Goal: Book appointment/travel/reservation

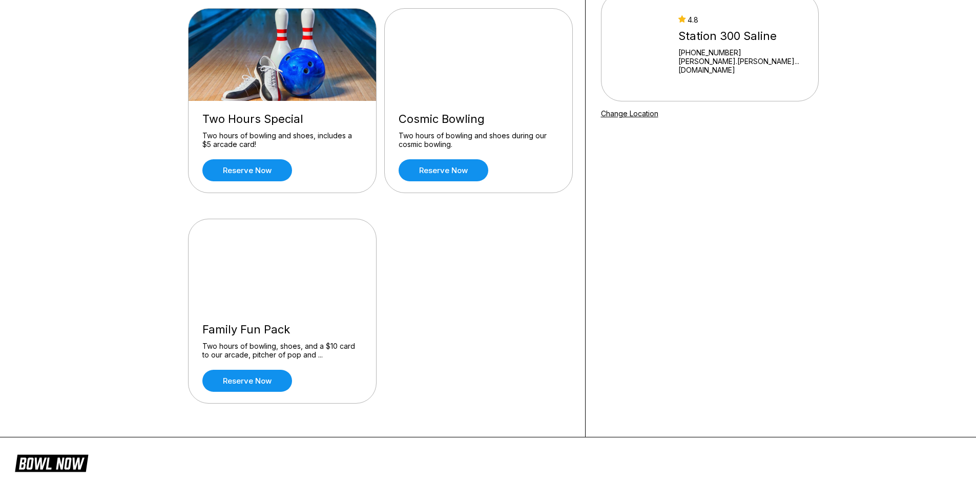
scroll to position [51, 0]
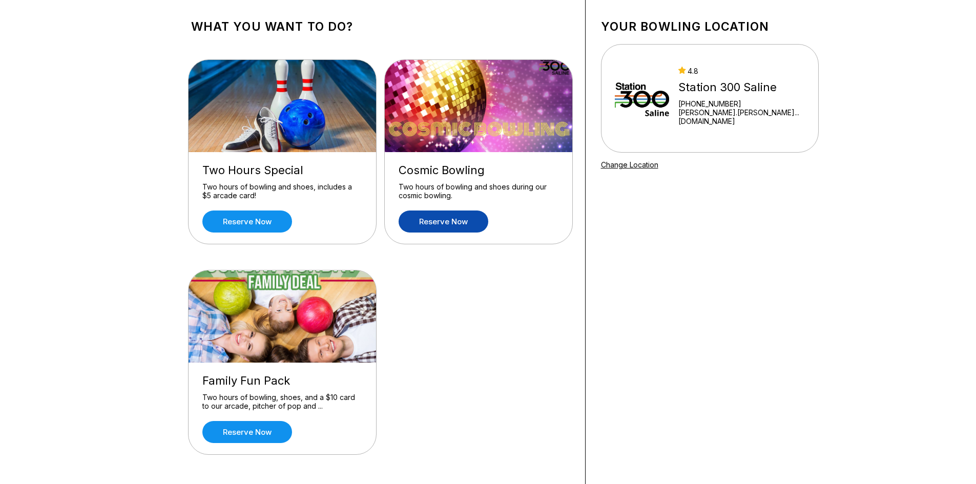
click at [453, 214] on link "Reserve now" at bounding box center [444, 222] width 90 height 22
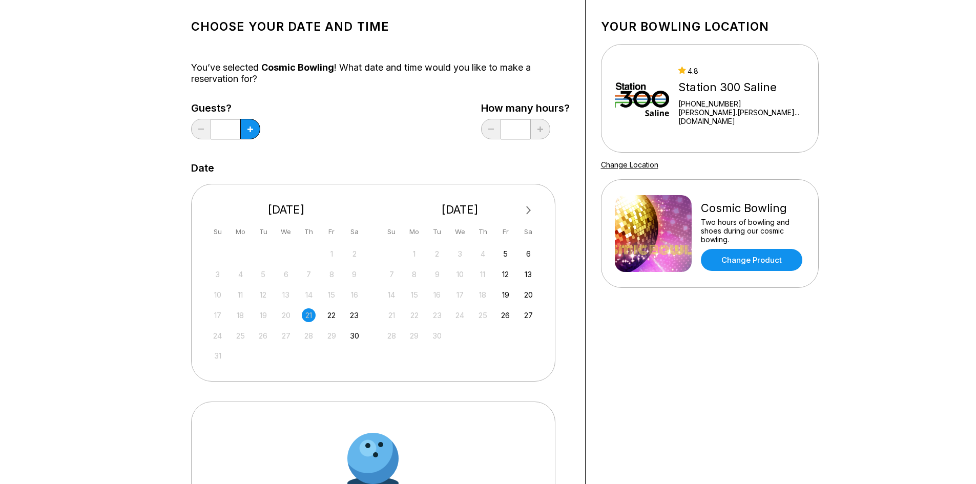
scroll to position [0, 0]
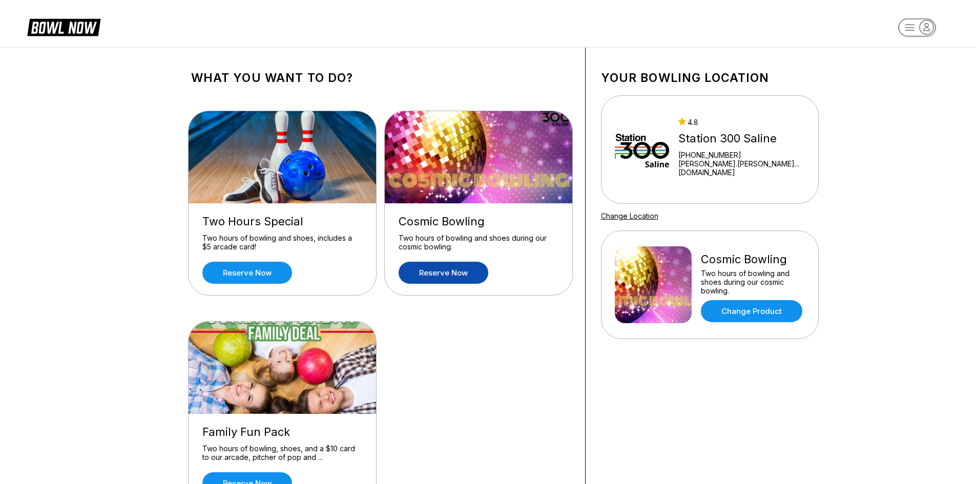
click at [441, 275] on link "Reserve now" at bounding box center [444, 273] width 90 height 22
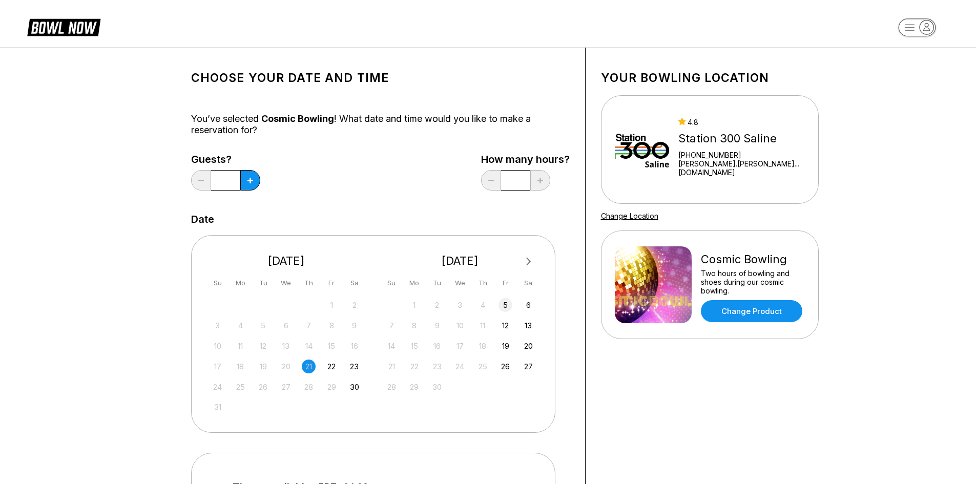
click at [507, 305] on div "5" at bounding box center [506, 305] width 14 height 14
click at [253, 183] on icon at bounding box center [251, 181] width 6 height 6
type input "*"
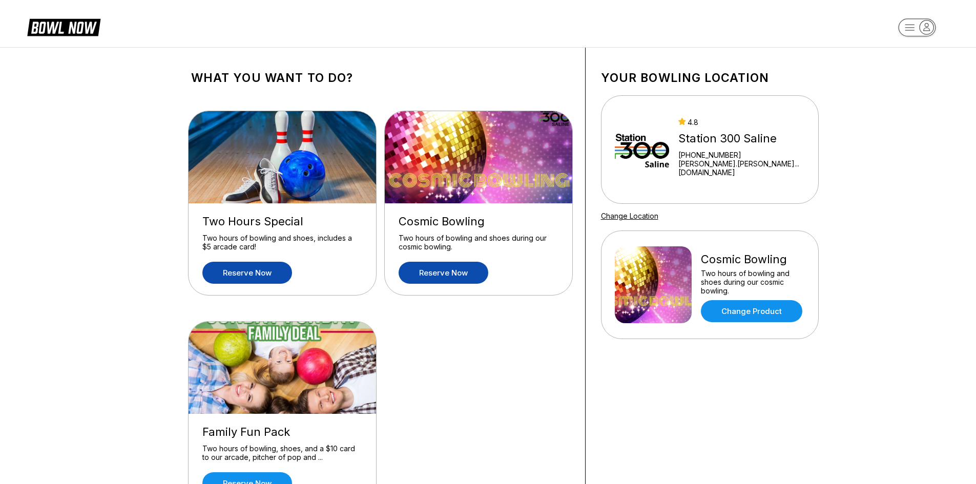
click at [220, 266] on link "Reserve now" at bounding box center [247, 273] width 90 height 22
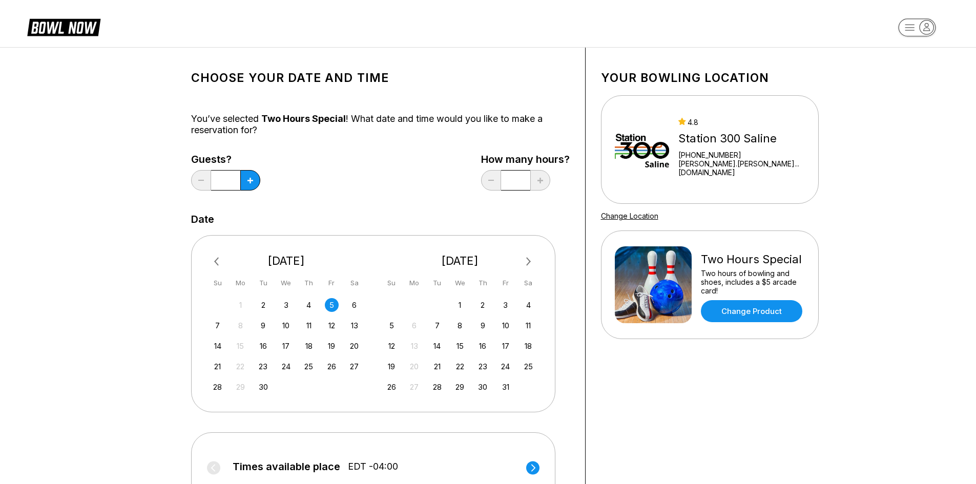
click at [331, 303] on div "5" at bounding box center [332, 305] width 14 height 14
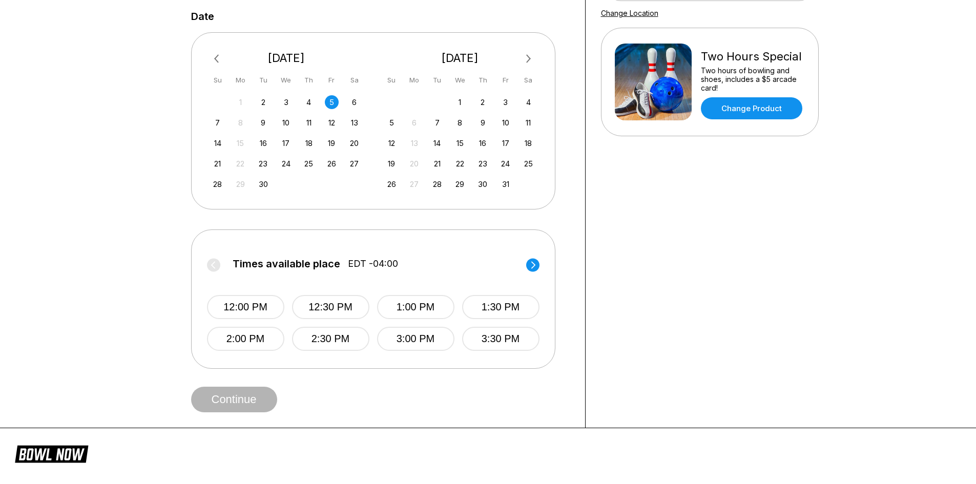
scroll to position [205, 0]
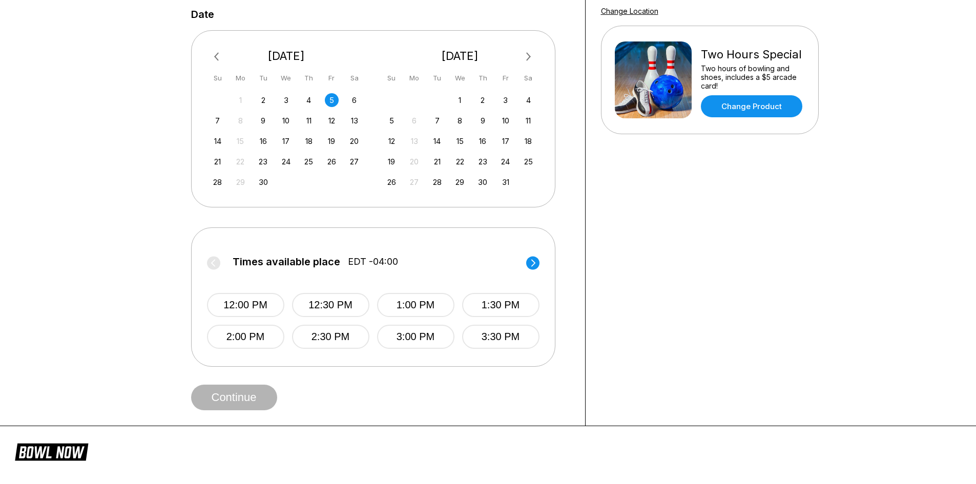
click at [531, 264] on circle at bounding box center [532, 262] width 13 height 13
click at [417, 309] on button "5:00 PM" at bounding box center [415, 305] width 77 height 24
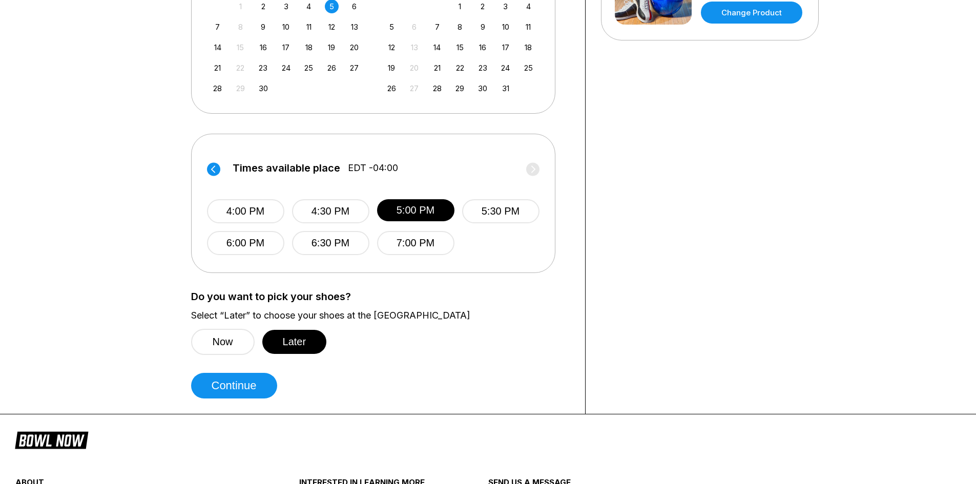
scroll to position [308, 0]
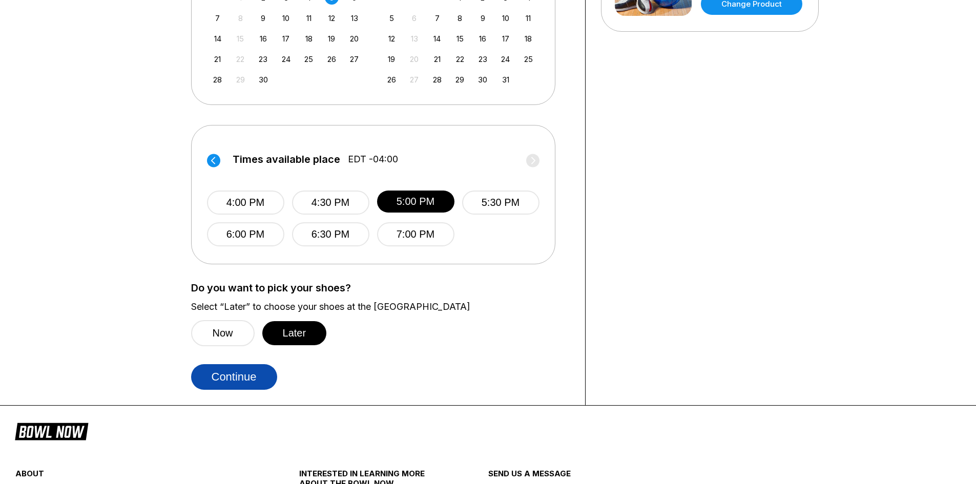
click at [240, 376] on button "Continue" at bounding box center [234, 377] width 86 height 26
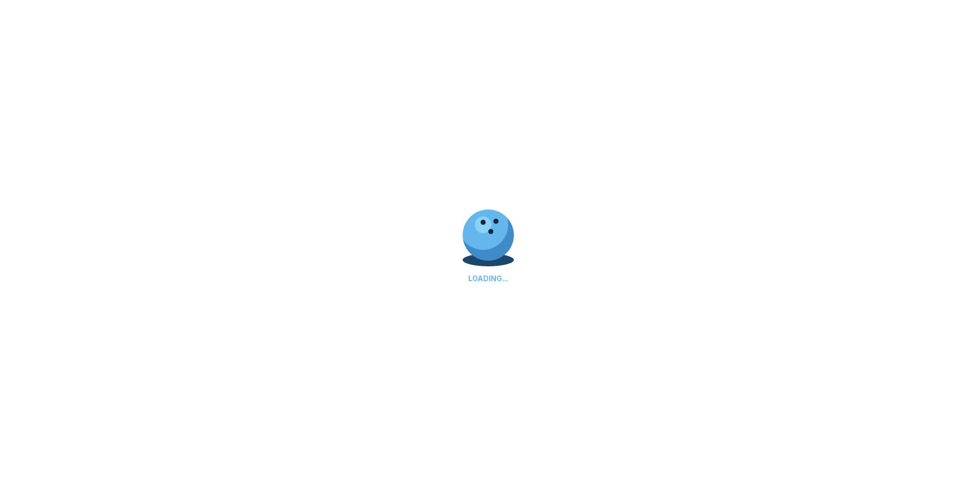
select select "**"
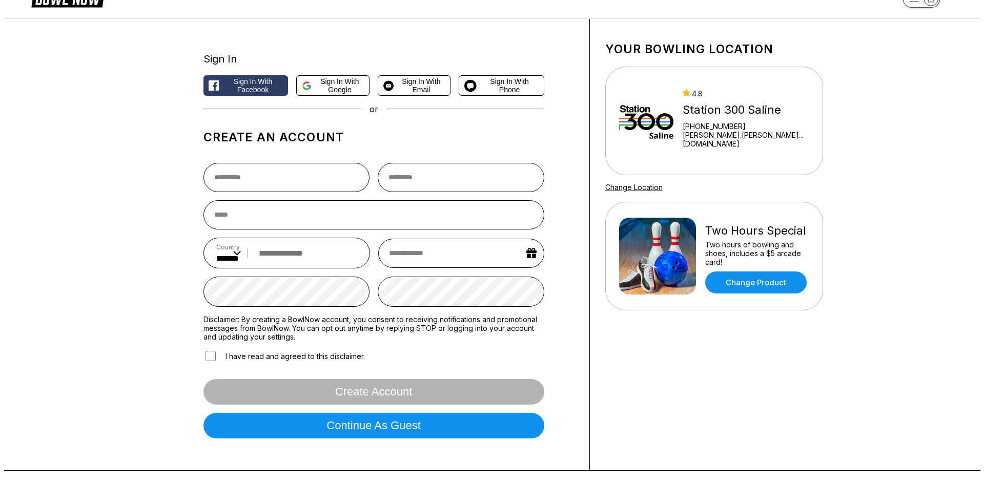
scroll to position [51, 0]
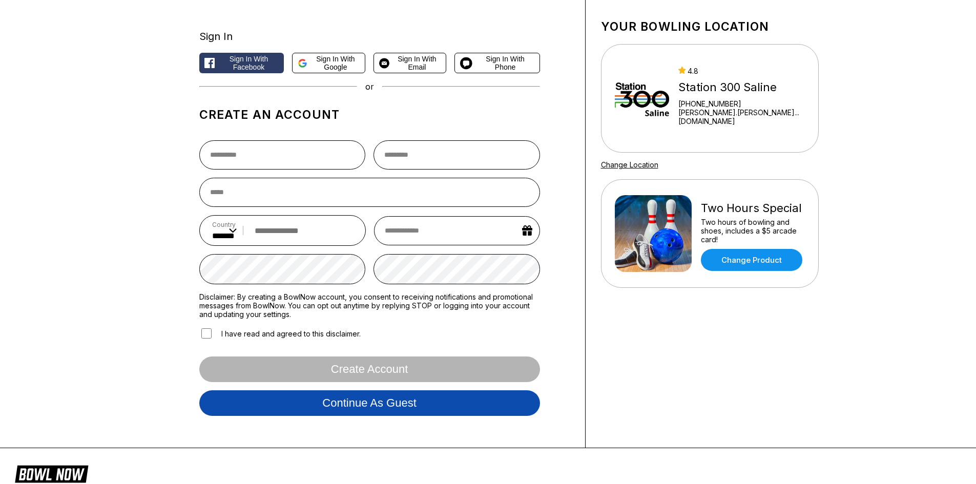
click at [408, 416] on button "Continue as guest" at bounding box center [369, 404] width 341 height 26
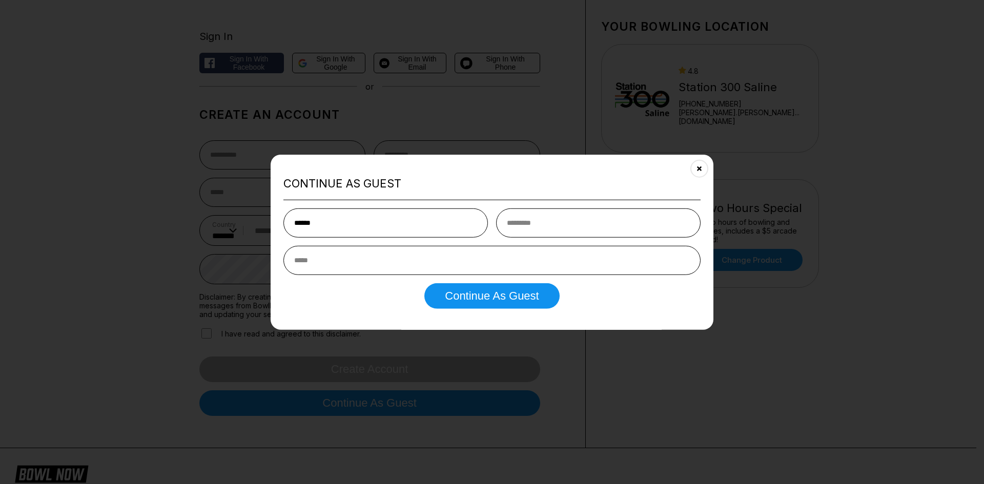
type input "******"
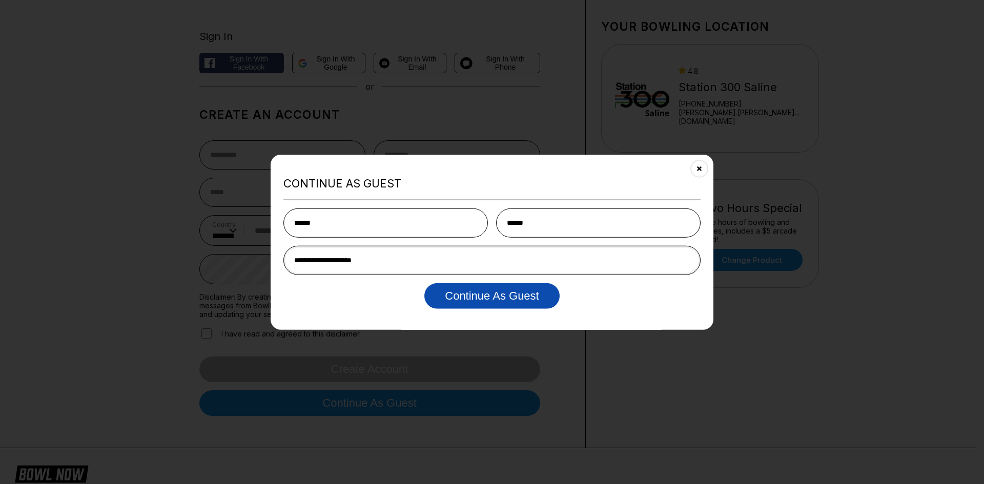
type input "**********"
click at [516, 299] on button "Continue as Guest" at bounding box center [491, 296] width 135 height 26
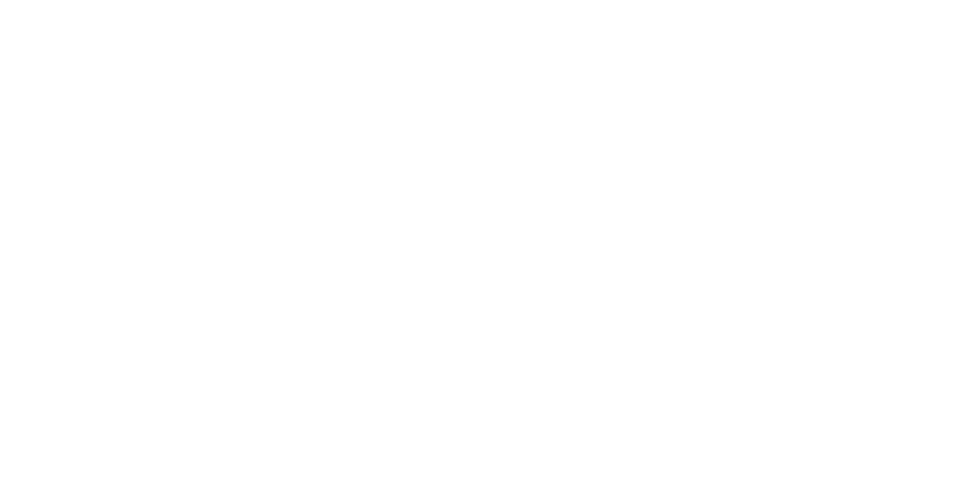
scroll to position [0, 0]
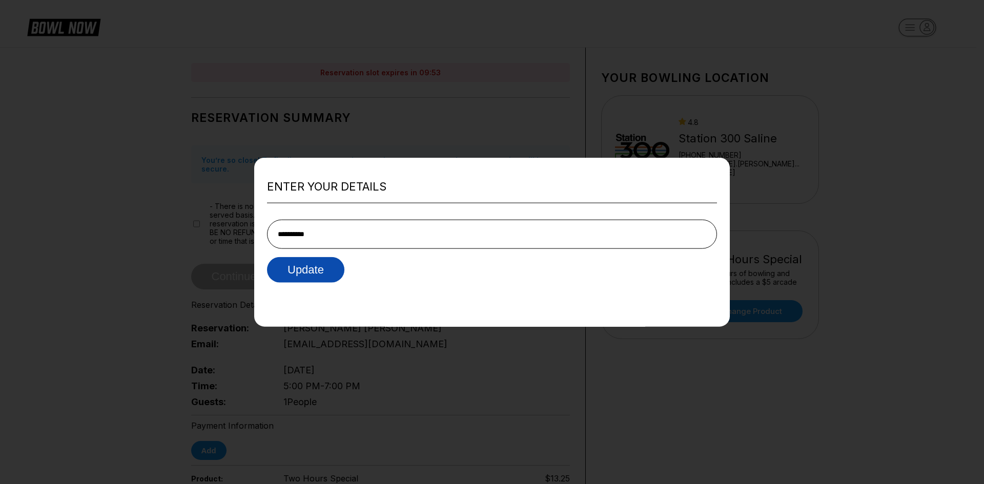
type input "**********"
click at [304, 269] on button "Update" at bounding box center [305, 270] width 77 height 26
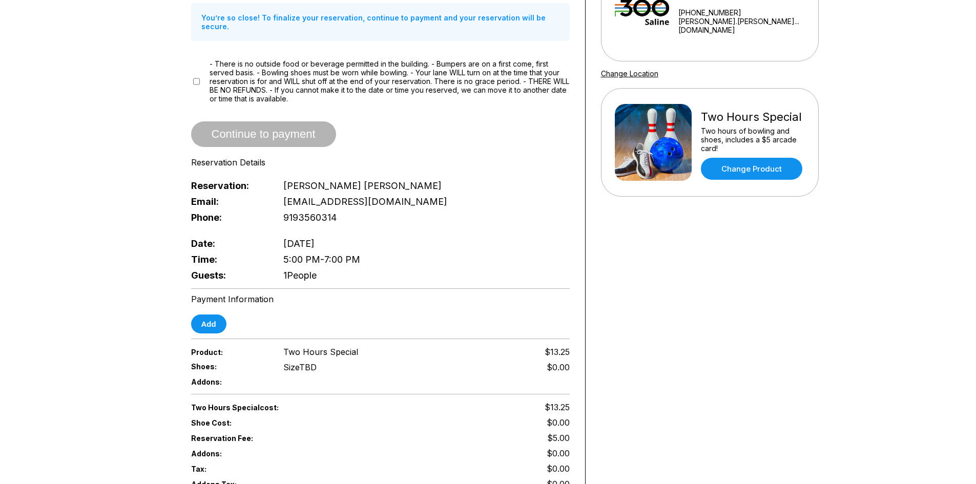
scroll to position [51, 0]
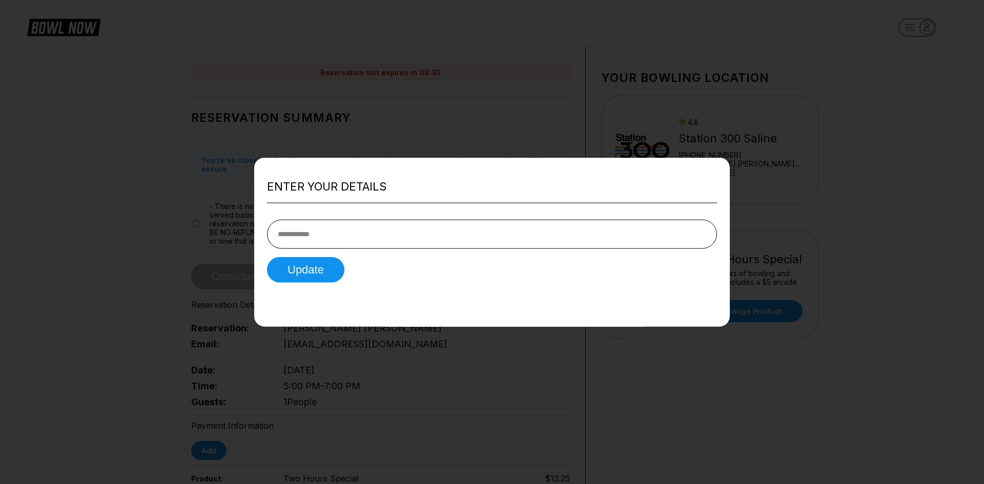
click at [353, 396] on div at bounding box center [492, 242] width 984 height 484
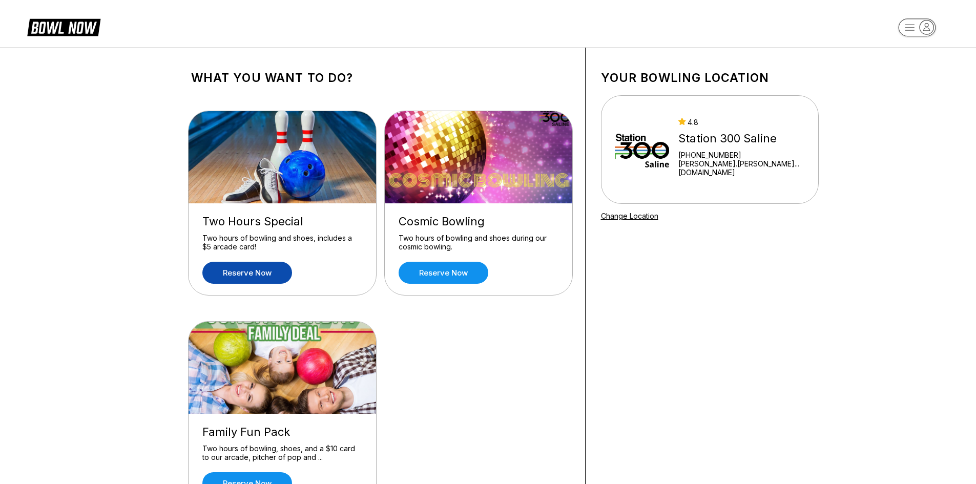
click at [254, 275] on link "Reserve now" at bounding box center [247, 273] width 90 height 22
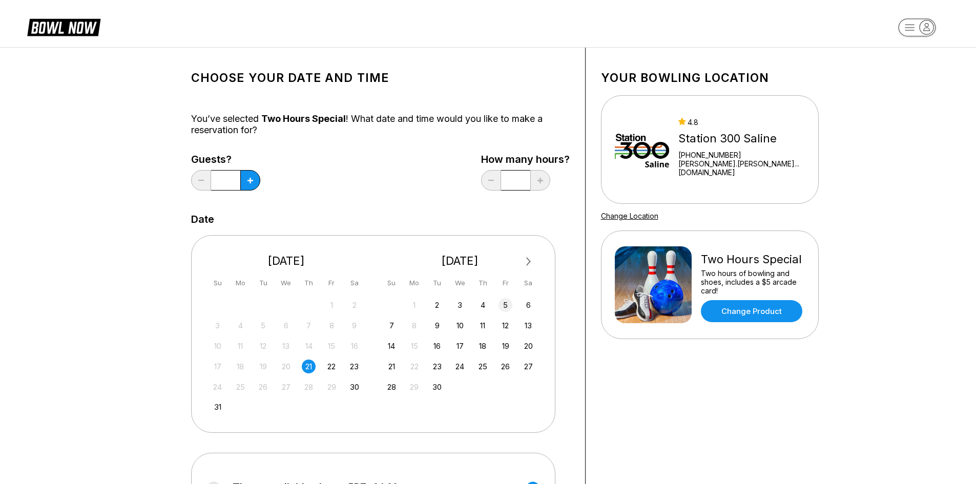
click at [506, 305] on div "5" at bounding box center [506, 305] width 14 height 14
click at [249, 180] on icon at bounding box center [251, 181] width 6 height 6
type input "*"
click at [537, 444] on div "Choose your Date and time You’ve selected Two Hours Special ! What date and tim…" at bounding box center [380, 349] width 379 height 573
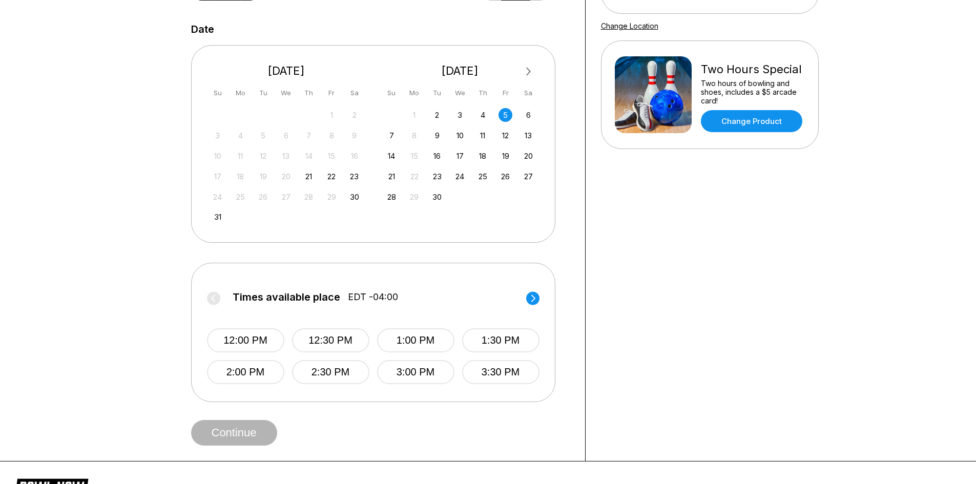
scroll to position [205, 0]
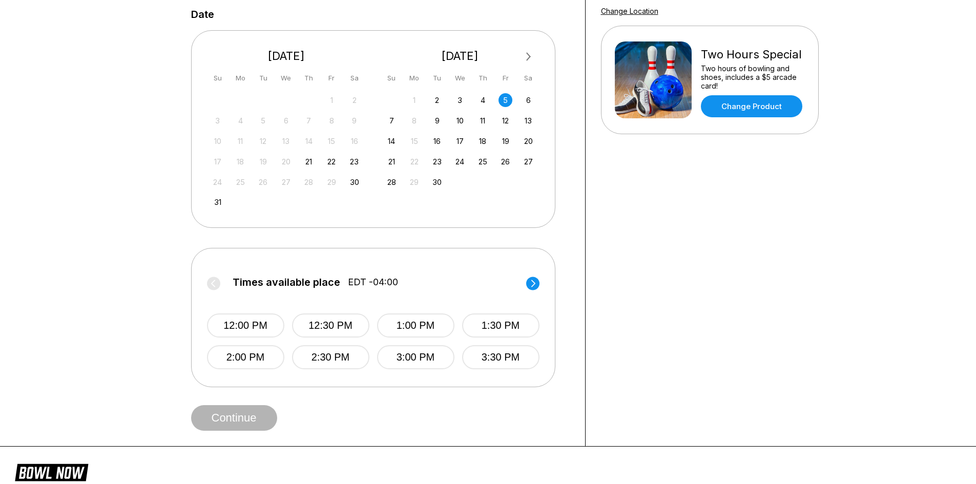
click at [533, 288] on circle at bounding box center [532, 283] width 13 height 13
click at [433, 324] on button "5:00 PM" at bounding box center [417, 326] width 77 height 24
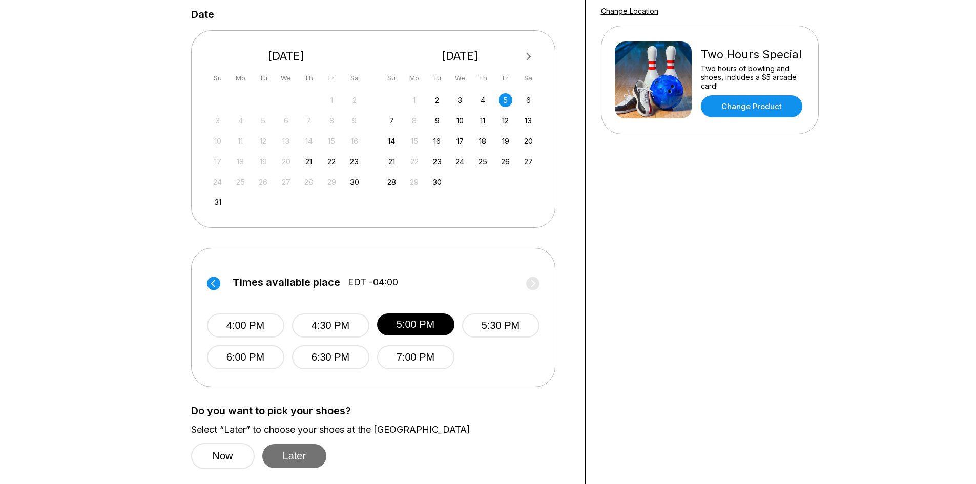
click at [300, 458] on button "Later" at bounding box center [294, 456] width 65 height 24
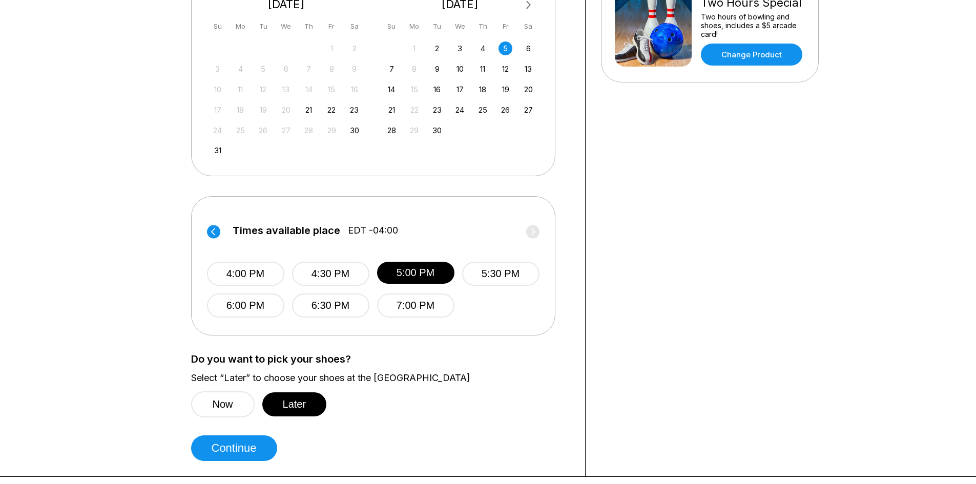
scroll to position [359, 0]
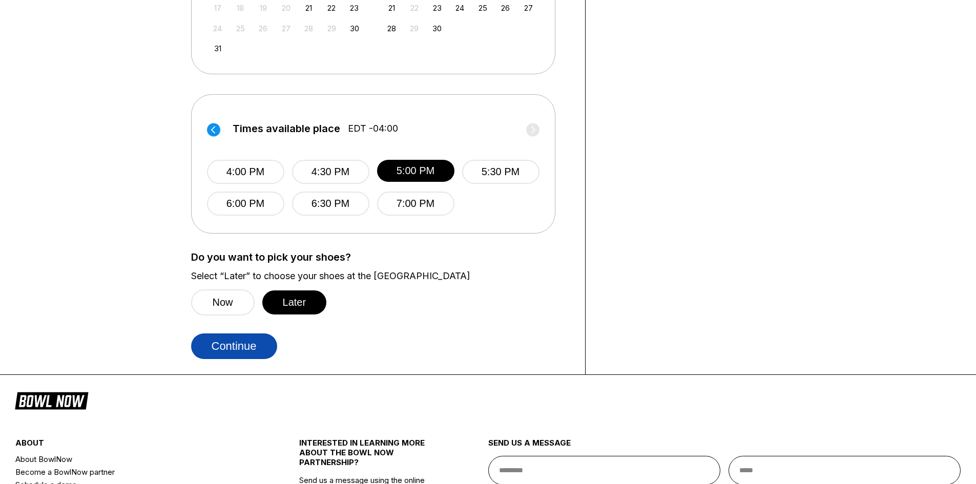
click at [248, 351] on button "Continue" at bounding box center [234, 347] width 86 height 26
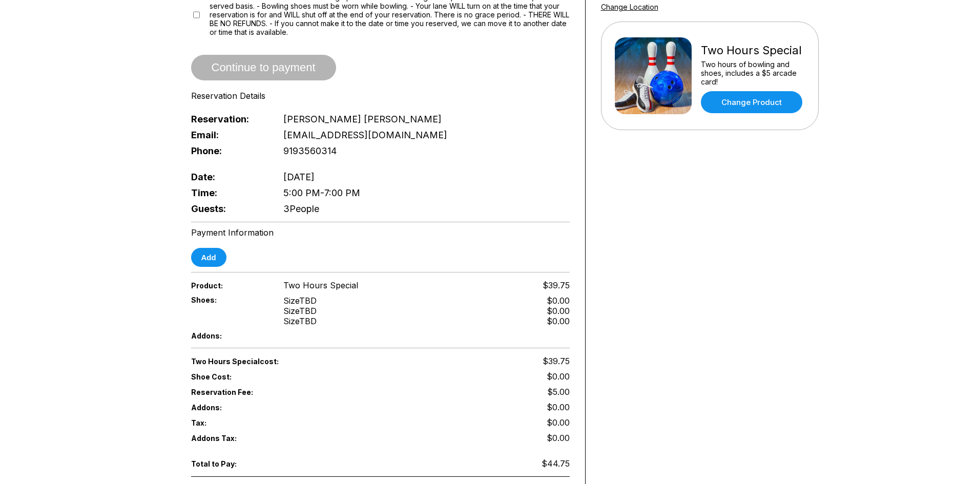
scroll to position [205, 0]
